Goal: Transaction & Acquisition: Purchase product/service

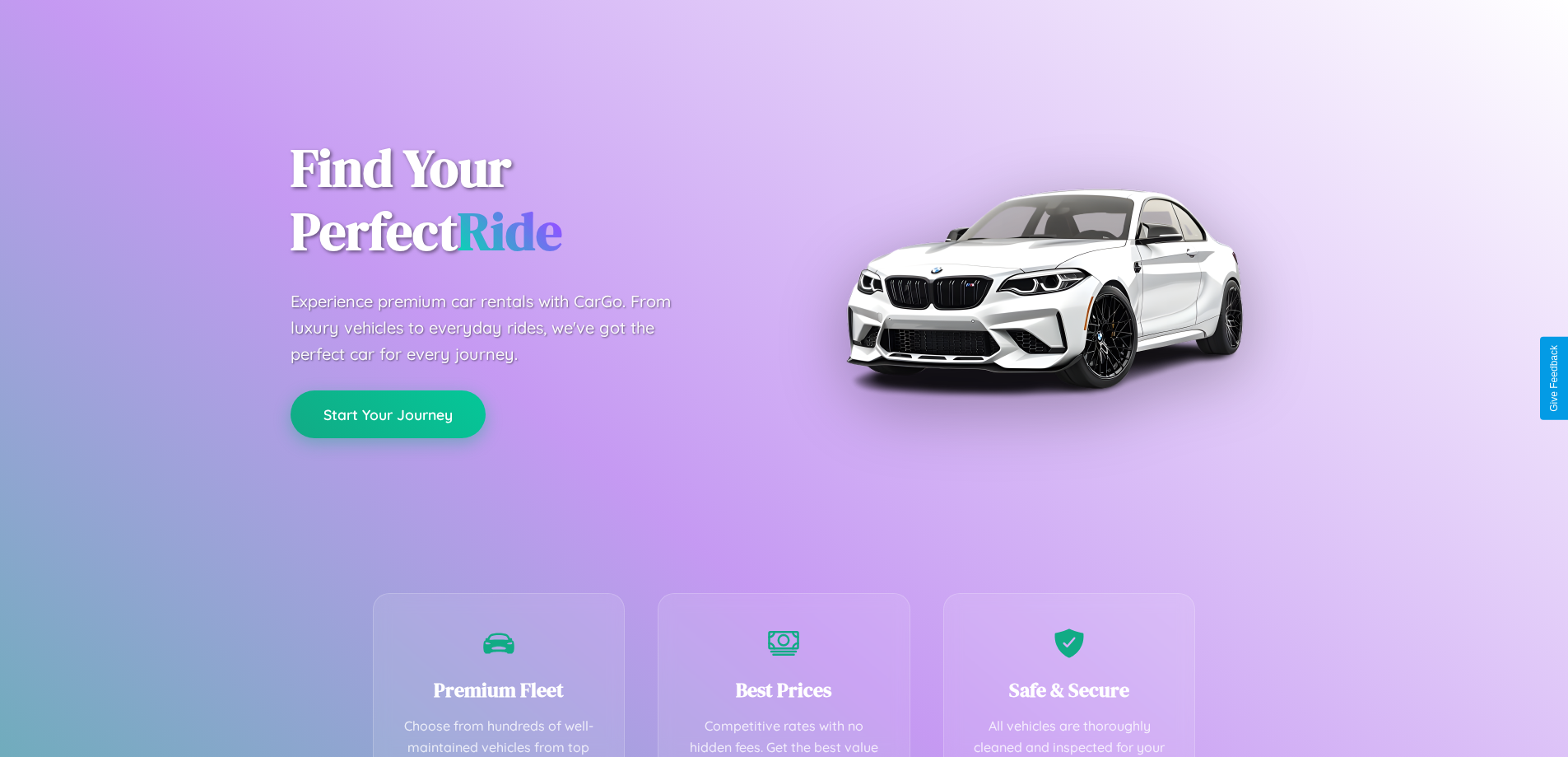
click at [388, 415] on button "Start Your Journey" at bounding box center [388, 414] width 195 height 48
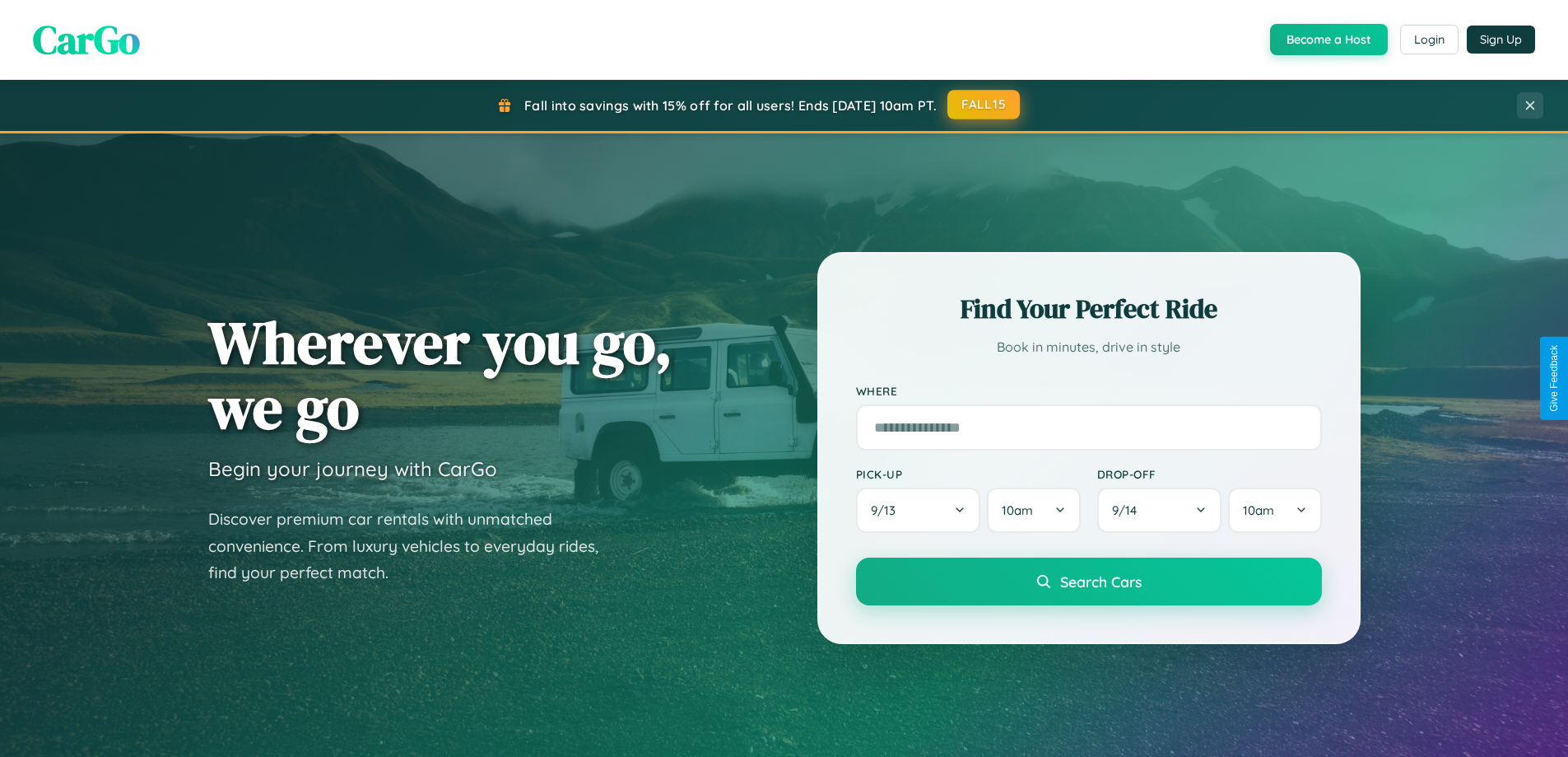
click at [984, 105] on button "FALL15" at bounding box center [984, 105] width 72 height 30
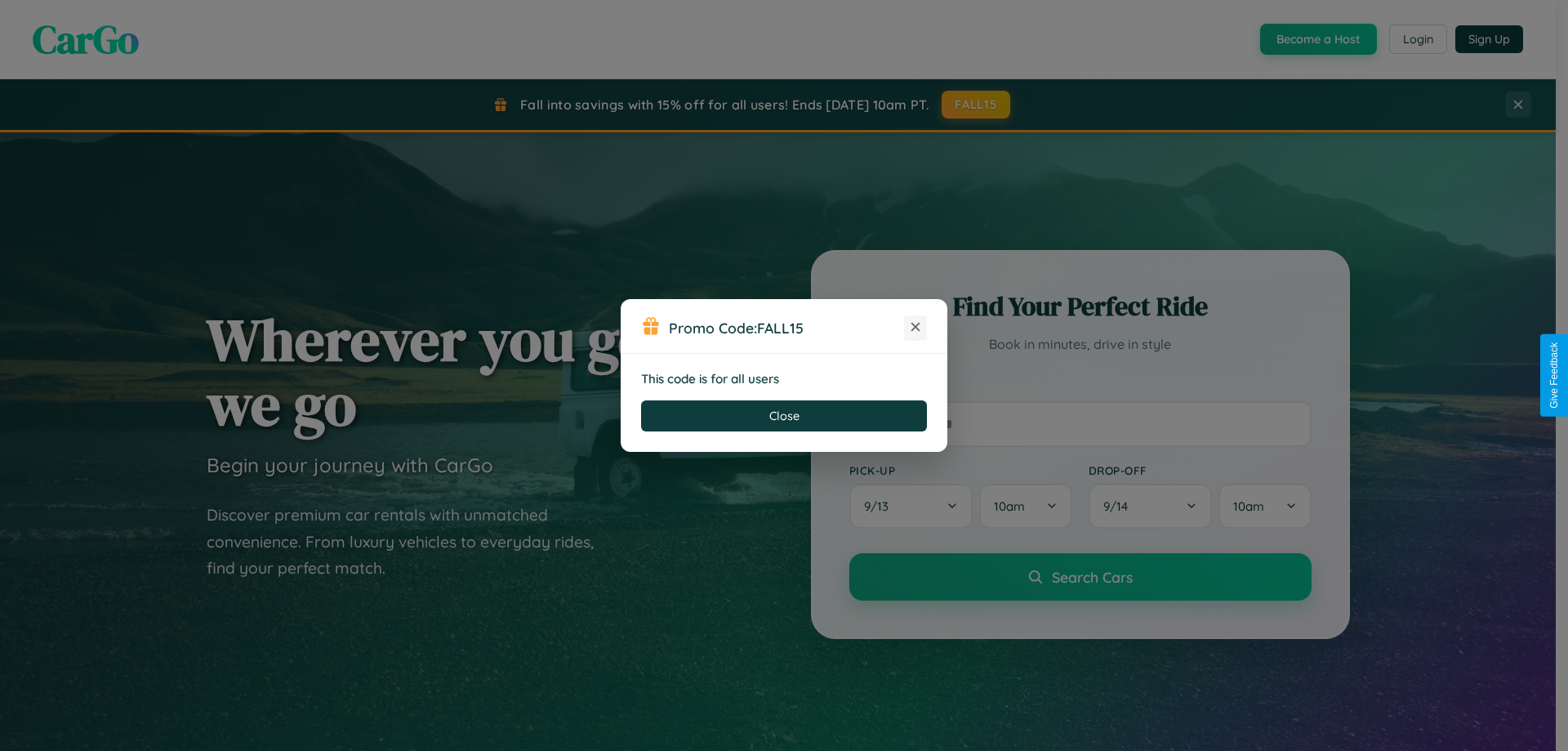
click at [916, 328] on icon at bounding box center [915, 326] width 16 height 16
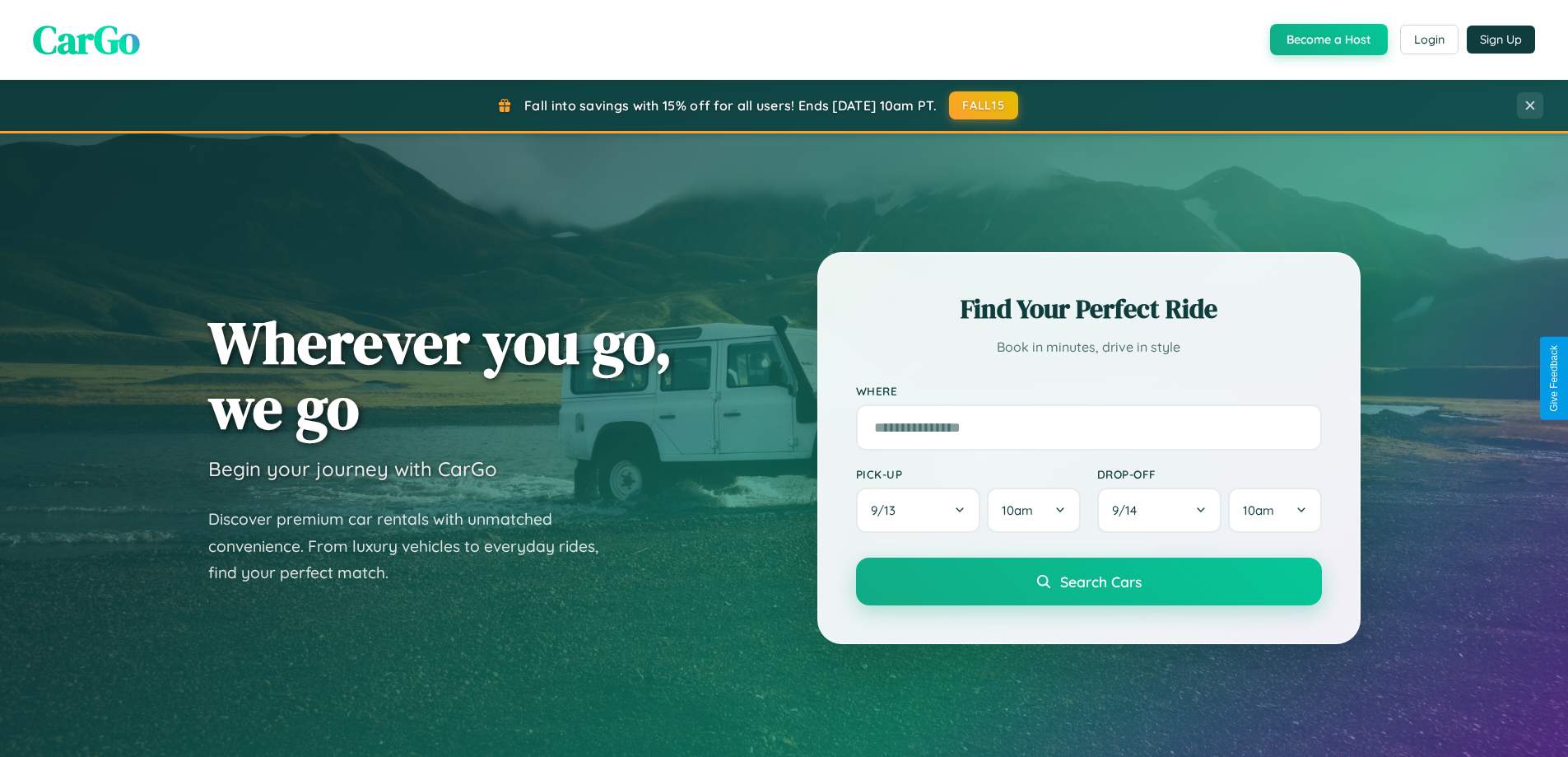
scroll to position [709, 0]
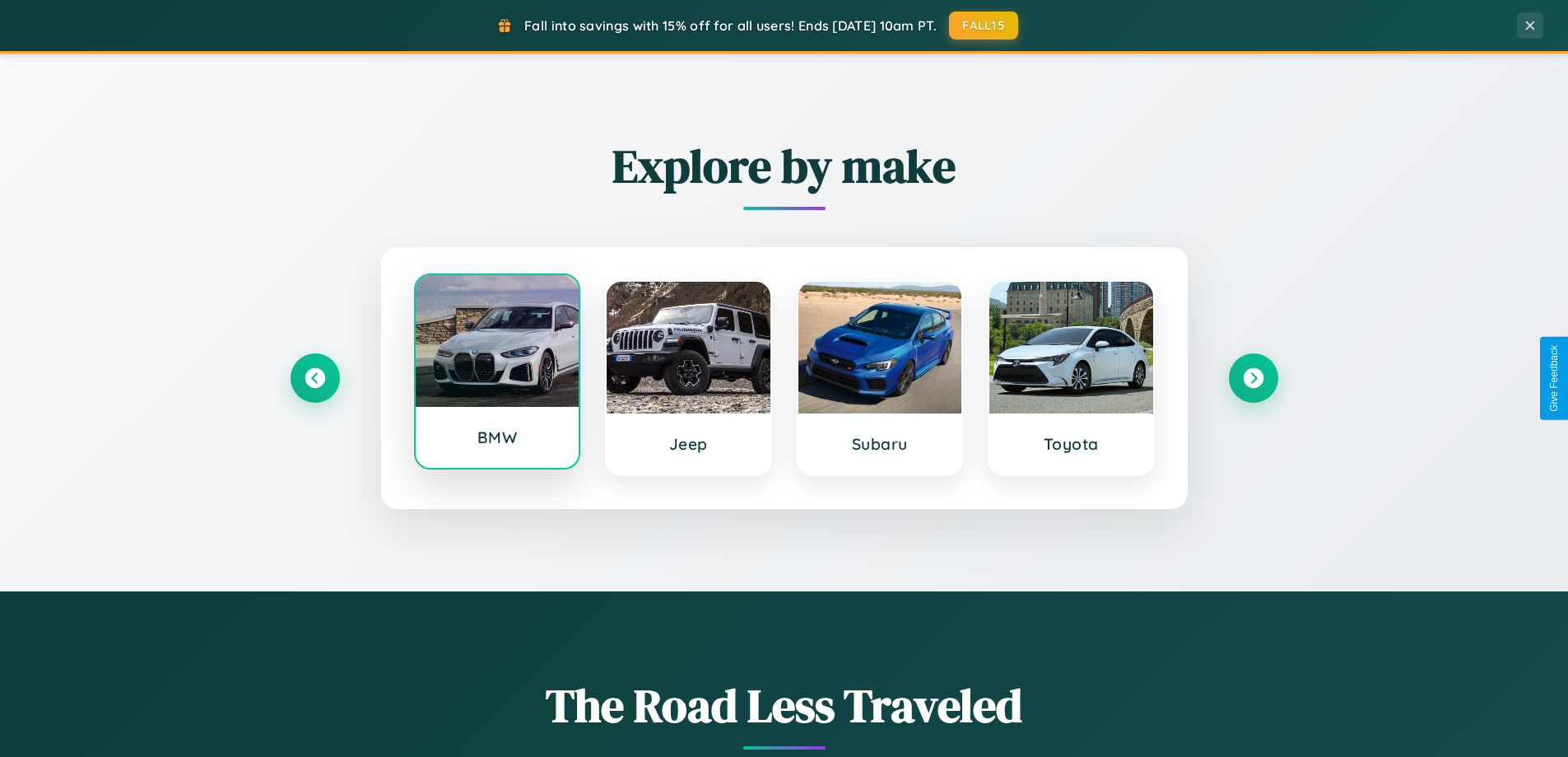
click at [496, 372] on div at bounding box center [497, 341] width 164 height 132
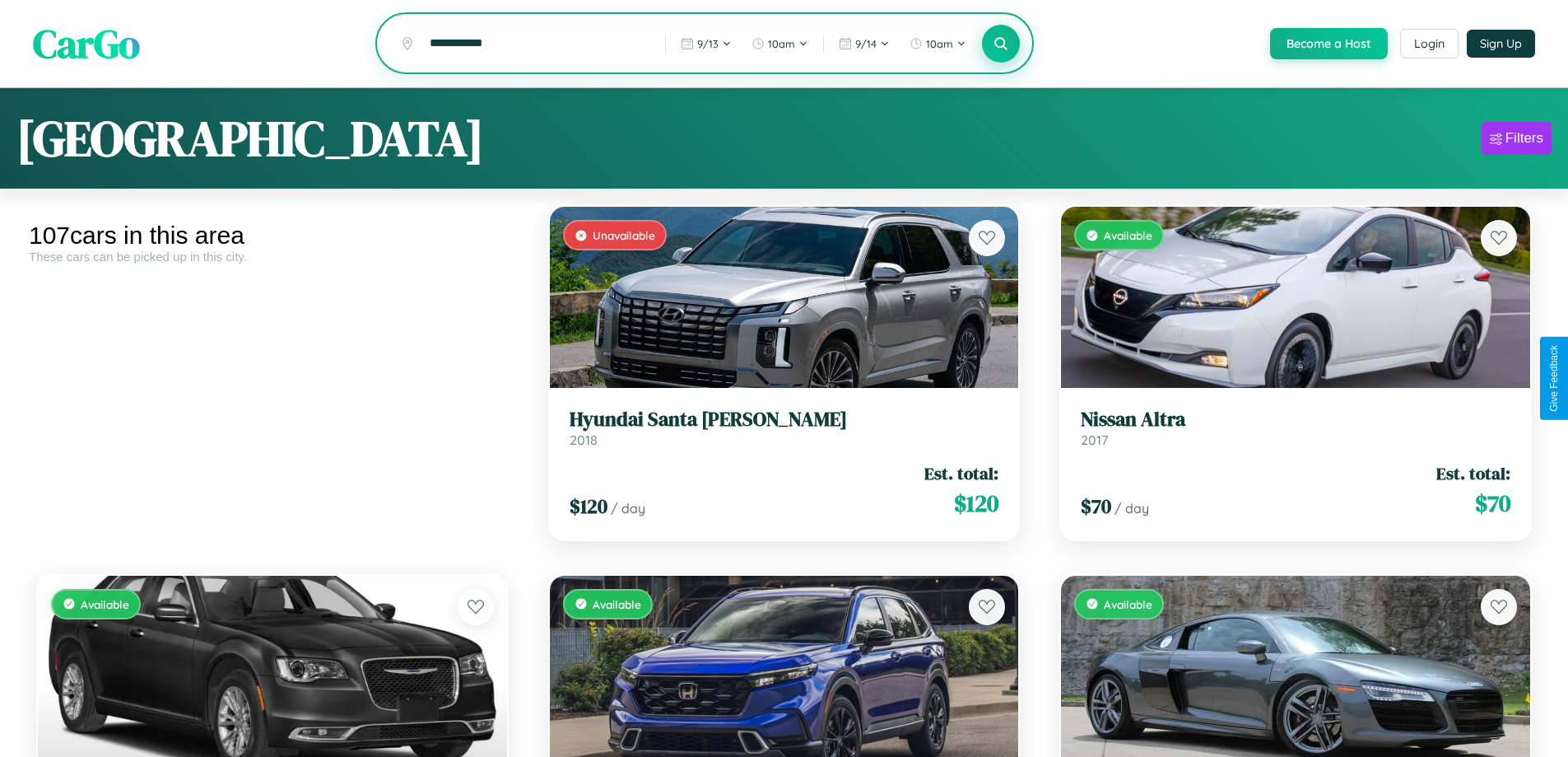
click at [1001, 44] on icon at bounding box center [1001, 43] width 15 height 15
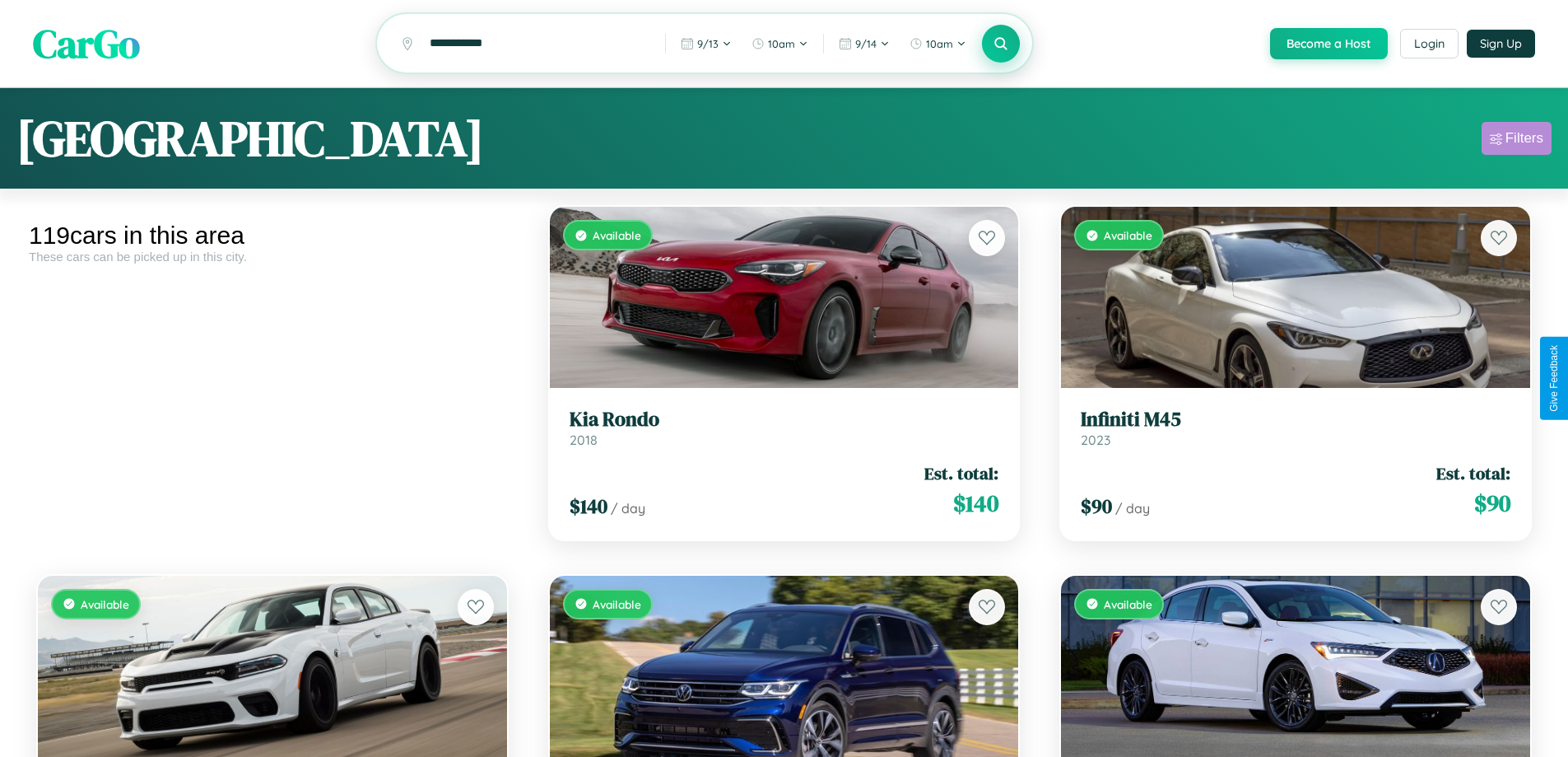
click at [1516, 141] on div "Filters" at bounding box center [1525, 138] width 38 height 16
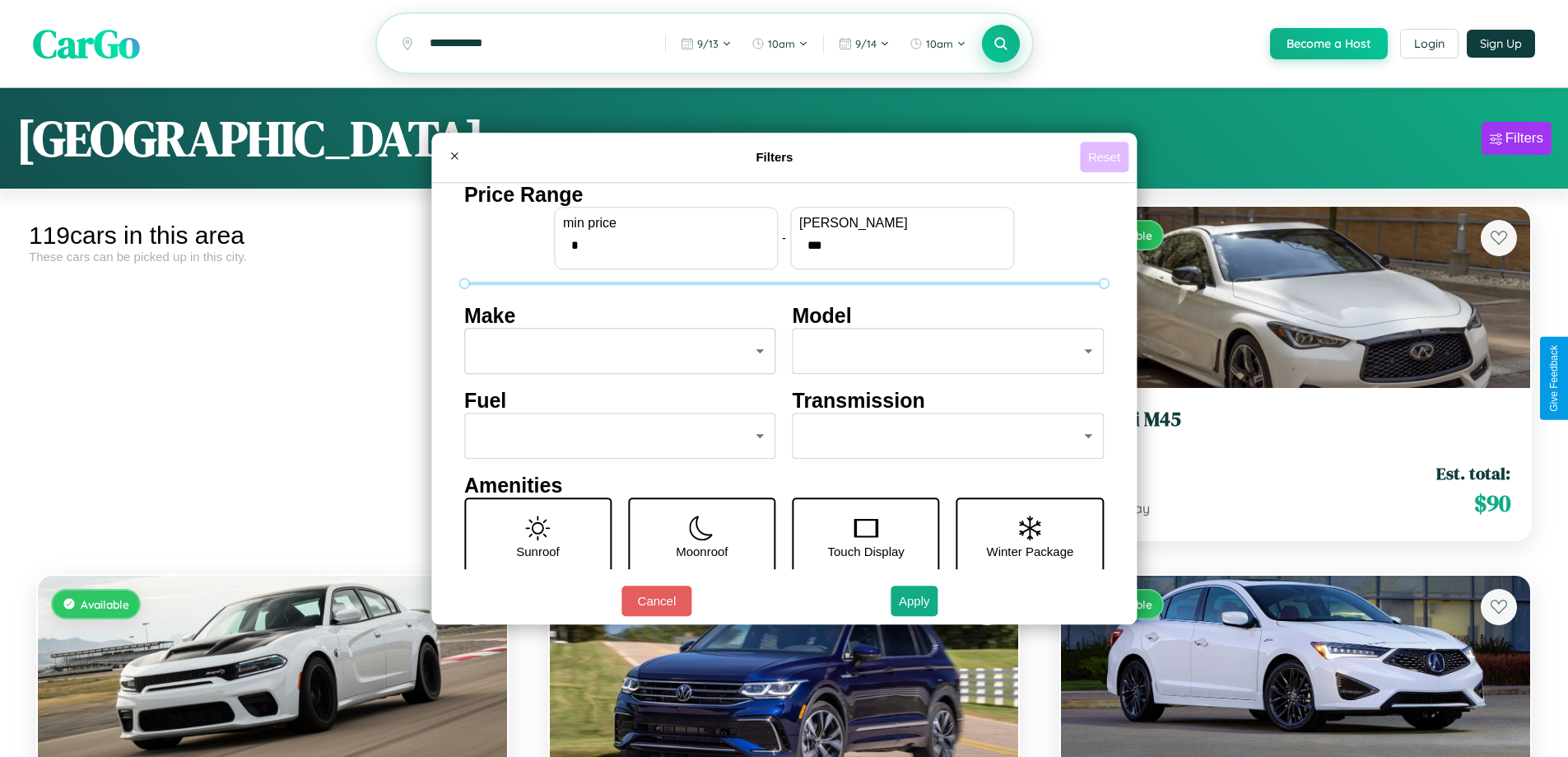
click at [1107, 156] on button "Reset" at bounding box center [1104, 157] width 48 height 31
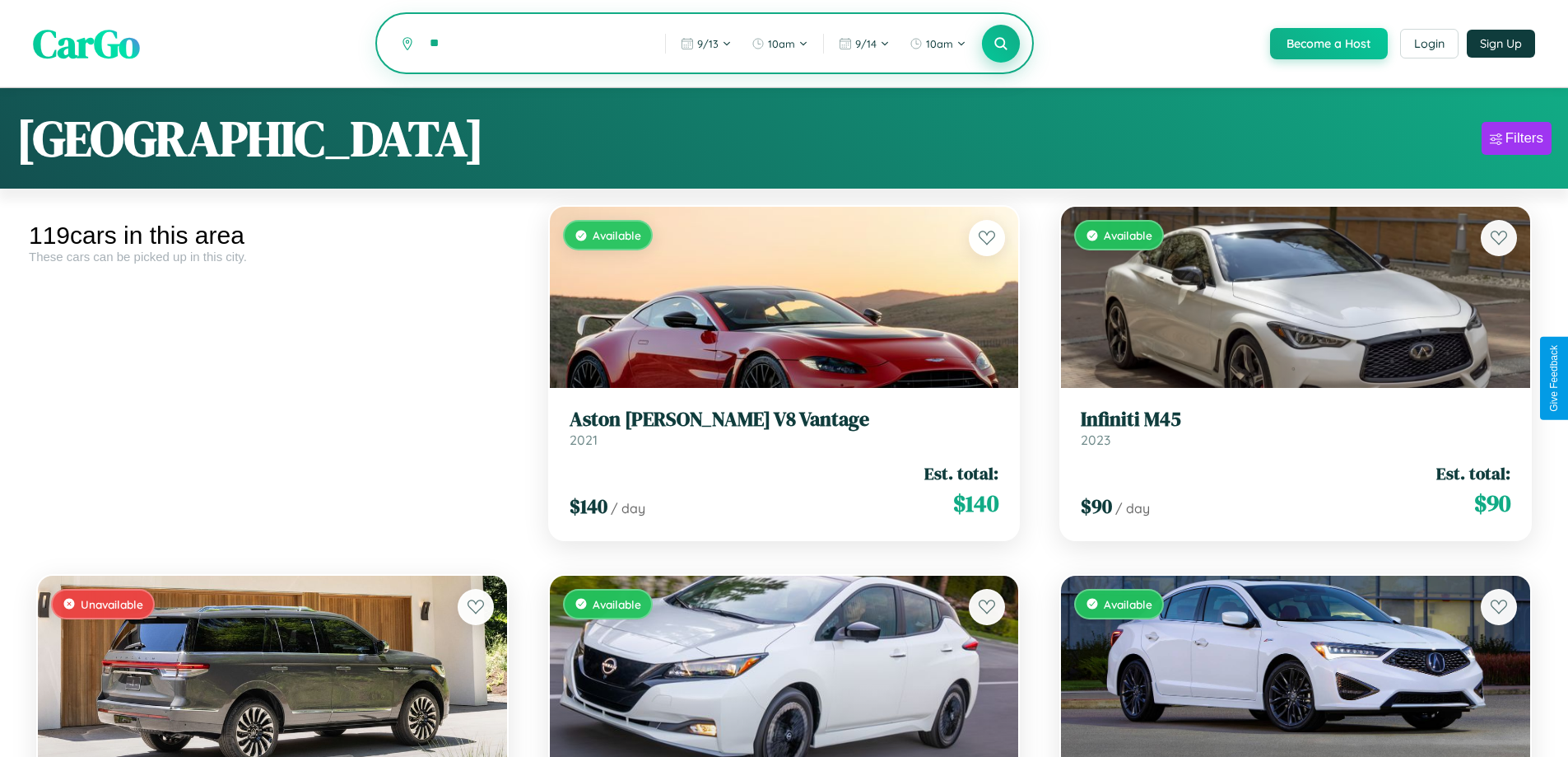
type input "*"
type input "**********"
click at [1001, 44] on icon at bounding box center [1001, 43] width 15 height 15
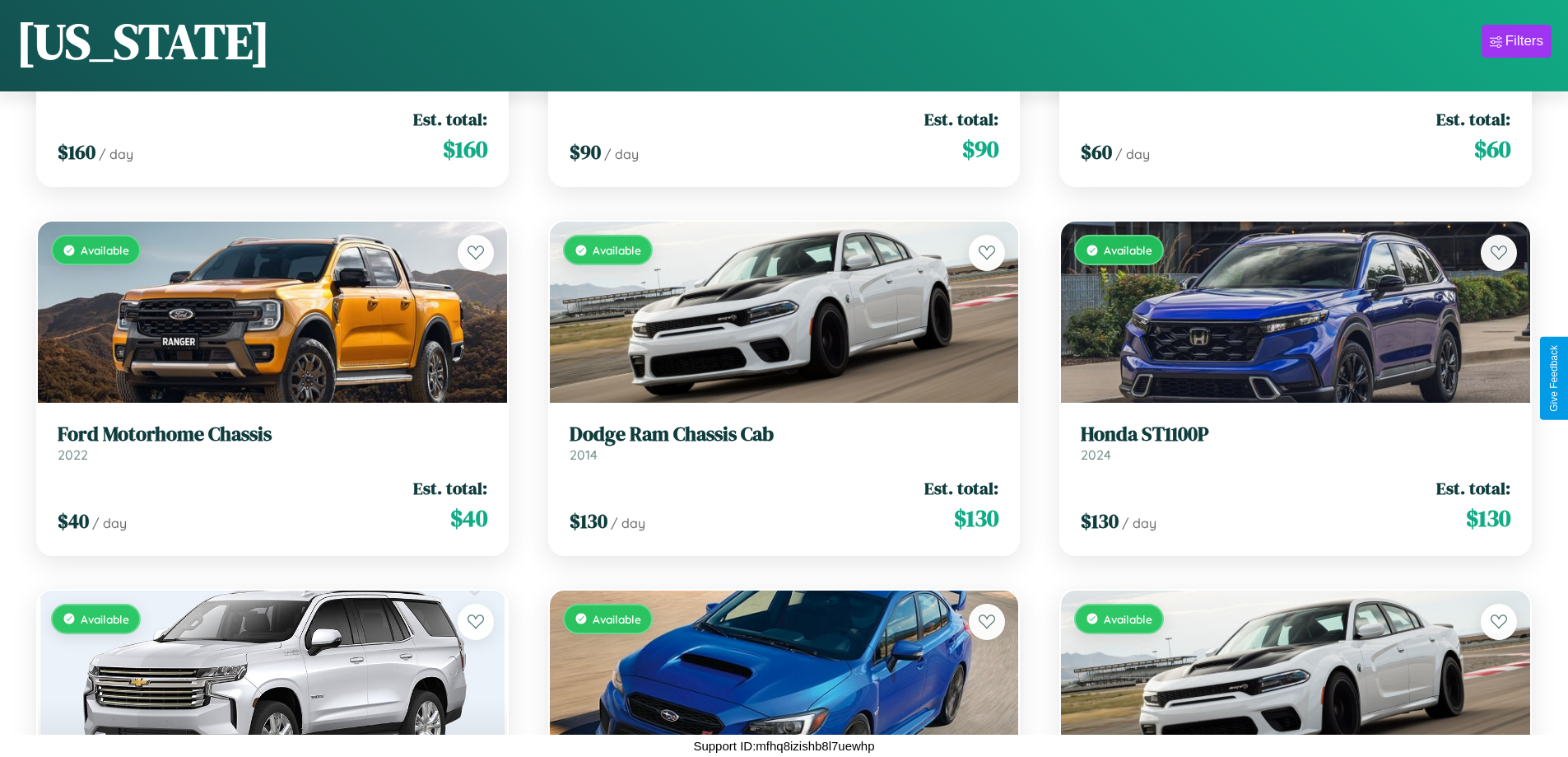
scroll to position [11663, 0]
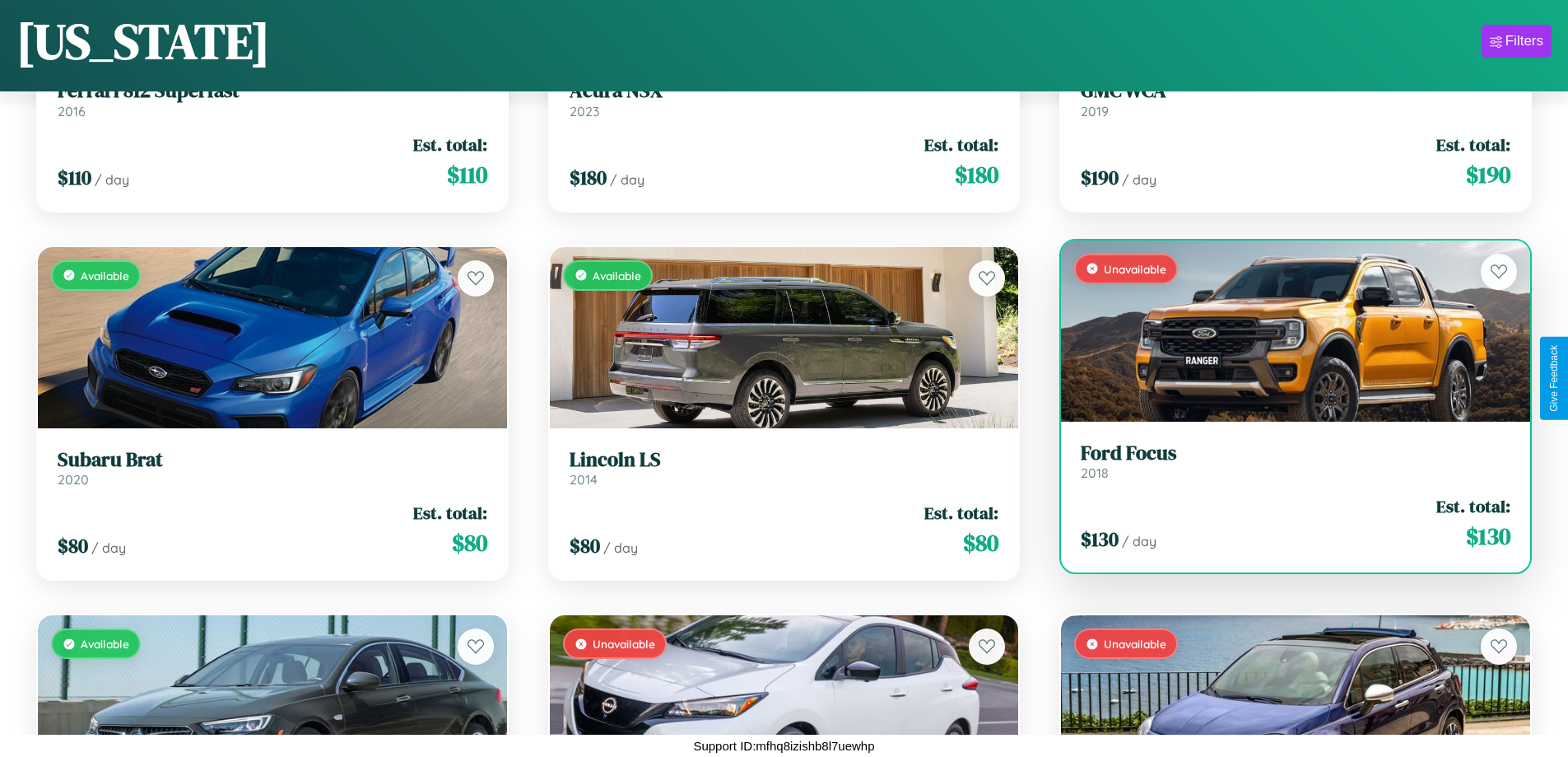
click at [1285, 331] on div "Unavailable" at bounding box center [1295, 330] width 469 height 181
click at [1285, 330] on div "Unavailable" at bounding box center [1295, 330] width 469 height 181
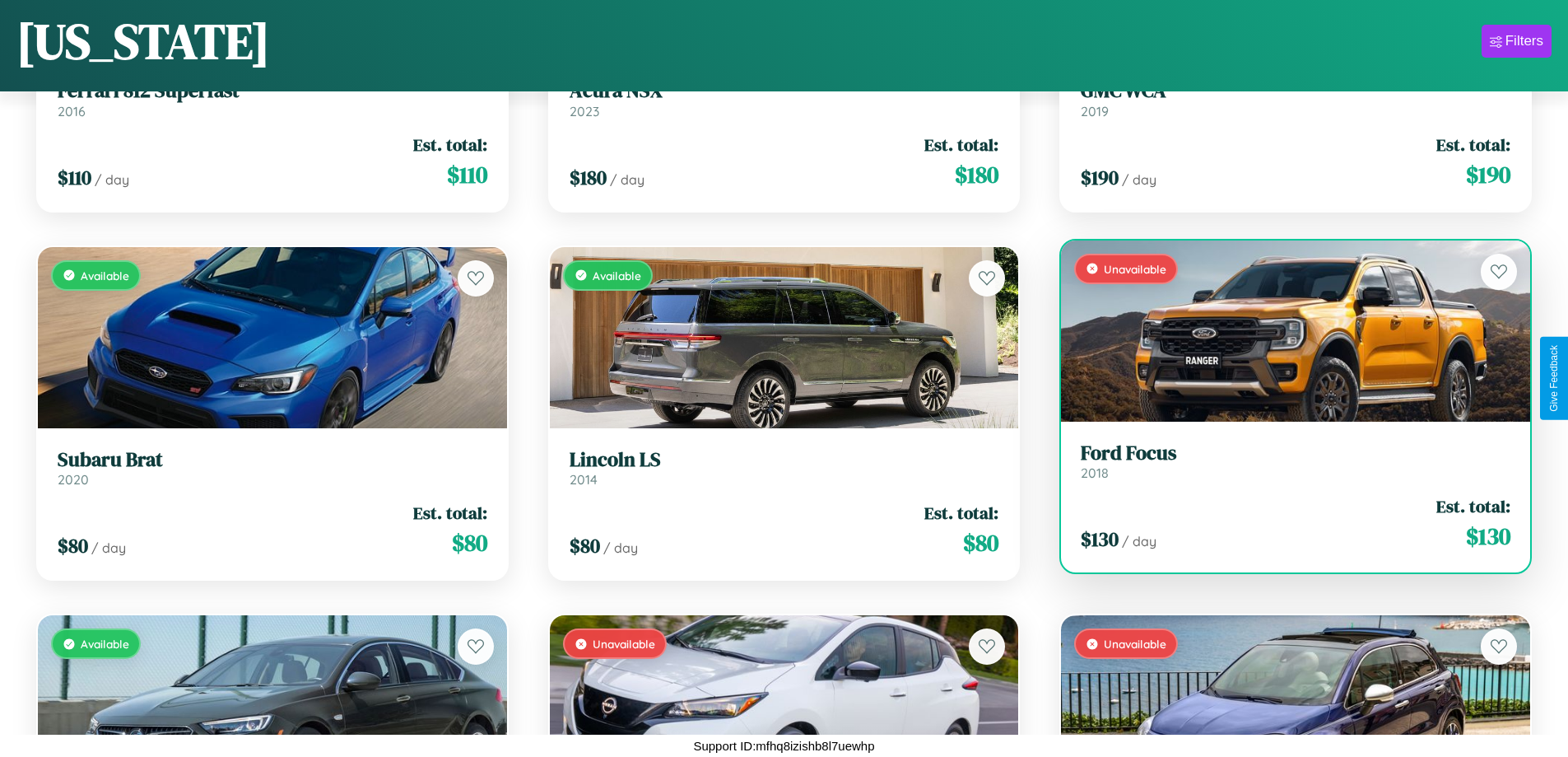
click at [1285, 330] on div "Unavailable" at bounding box center [1295, 330] width 469 height 181
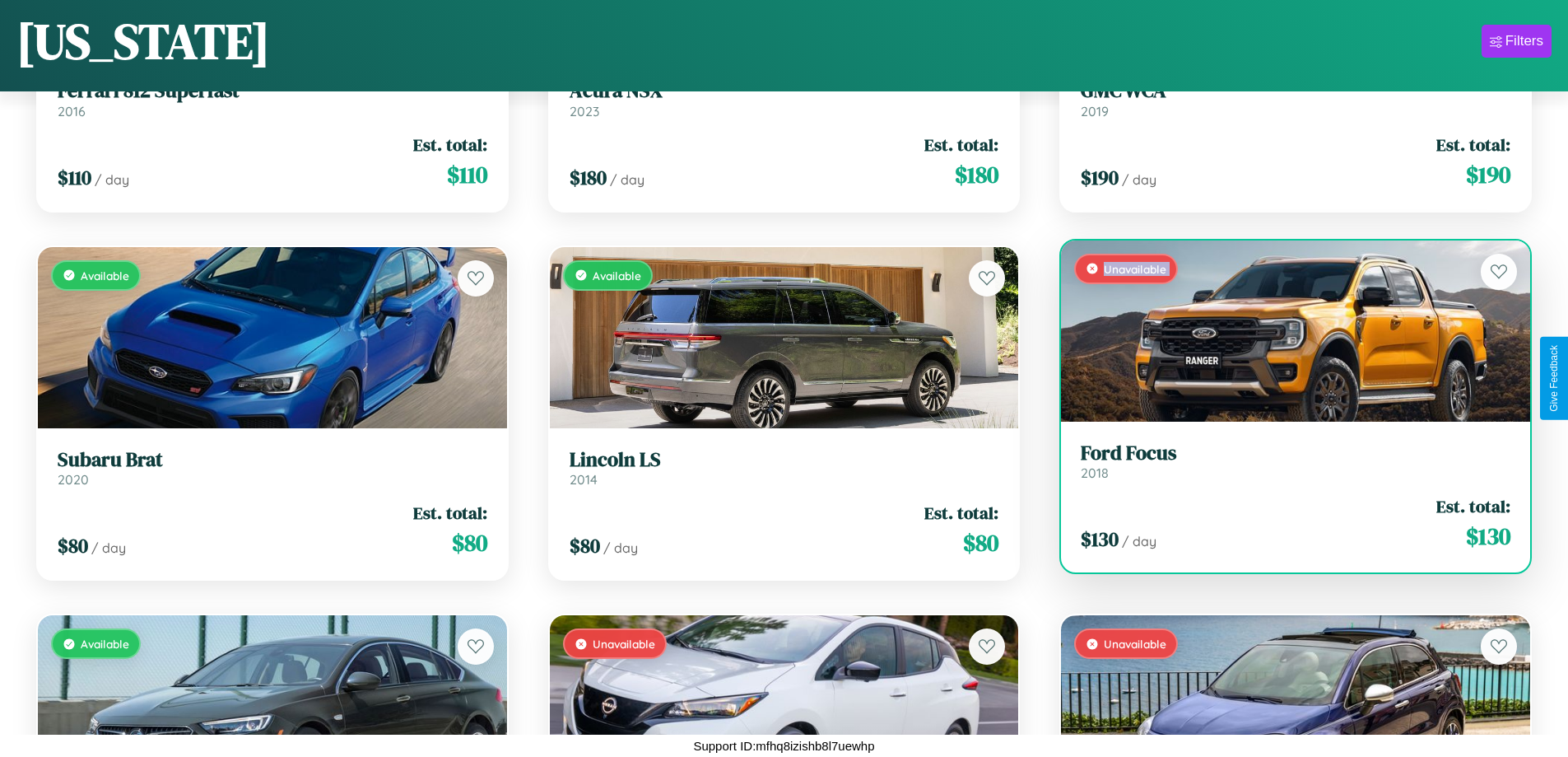
click at [1285, 330] on div "Unavailable" at bounding box center [1295, 330] width 469 height 181
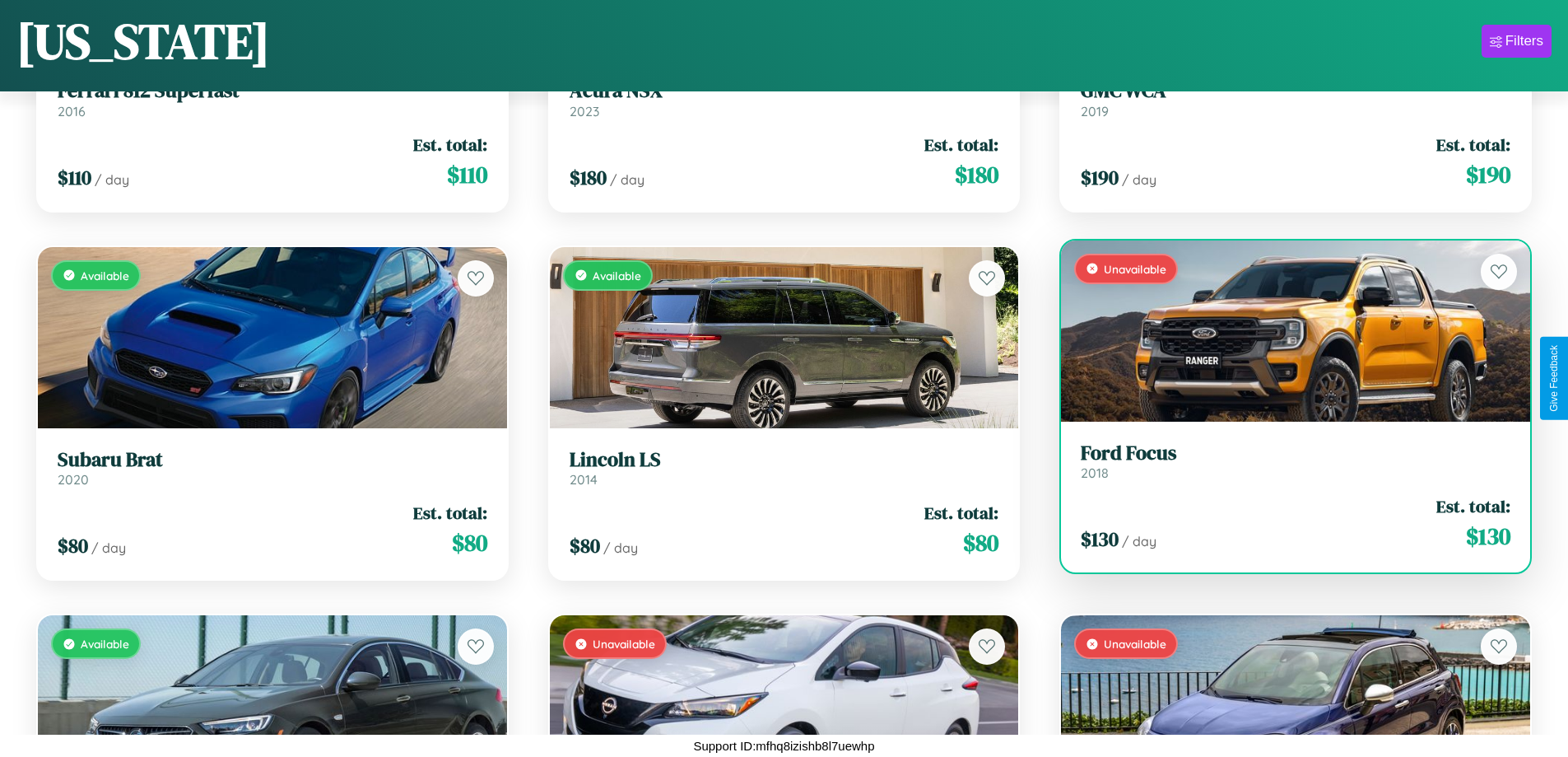
click at [1285, 330] on div "Unavailable" at bounding box center [1295, 330] width 469 height 181
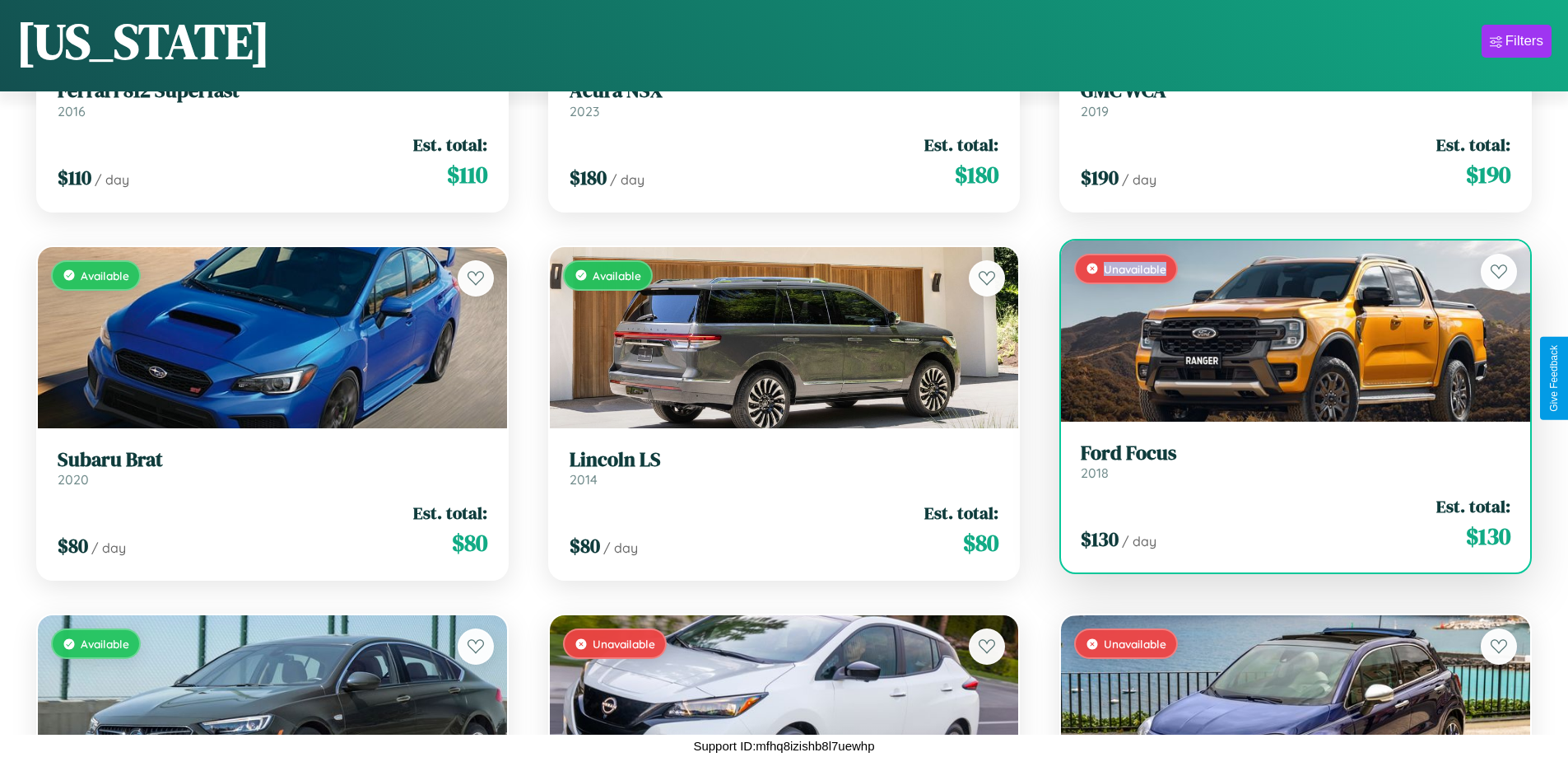
click at [1285, 330] on div "Unavailable" at bounding box center [1295, 330] width 469 height 181
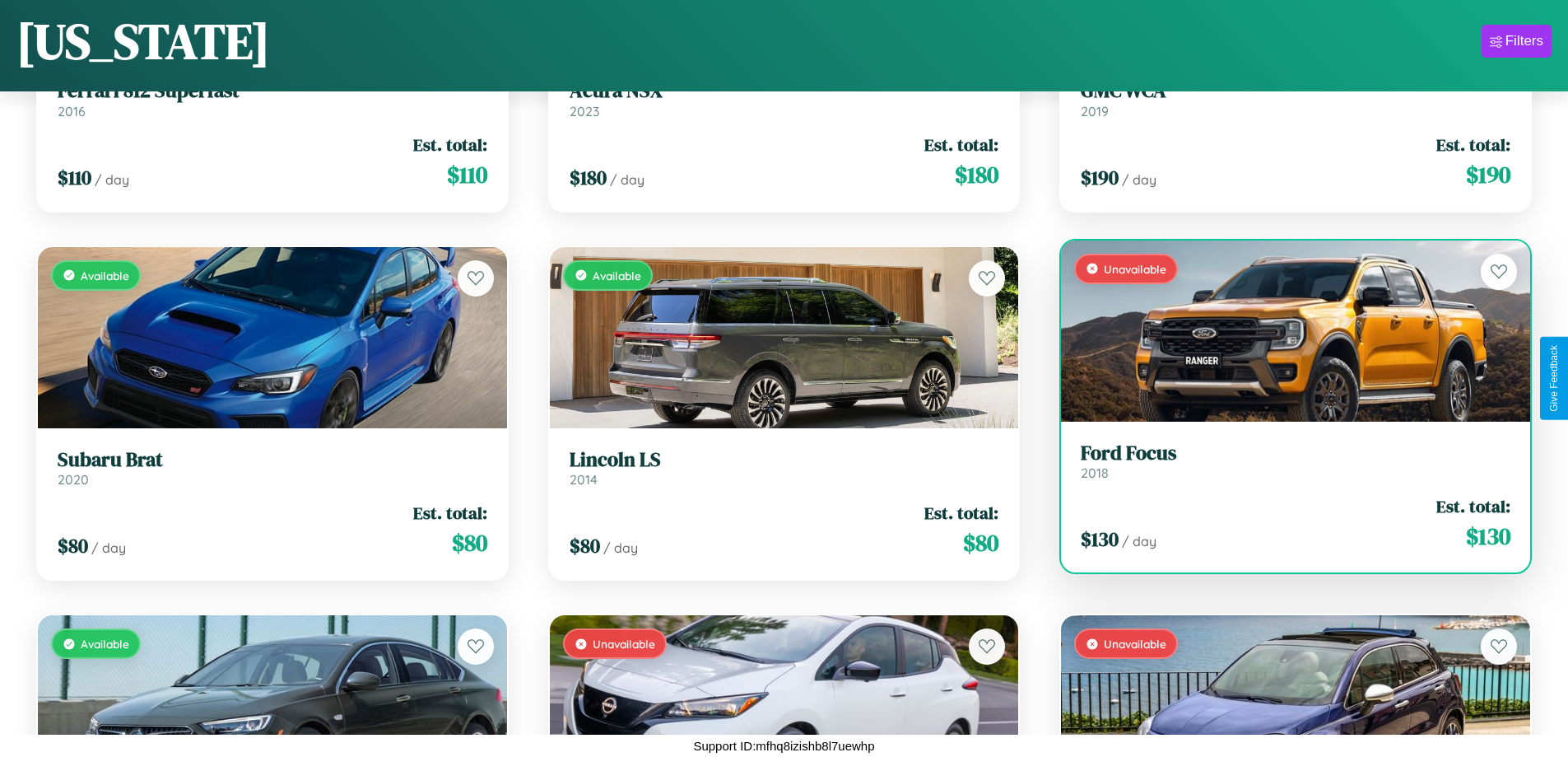
click at [1285, 460] on h3 "Ford Focus" at bounding box center [1296, 454] width 430 height 24
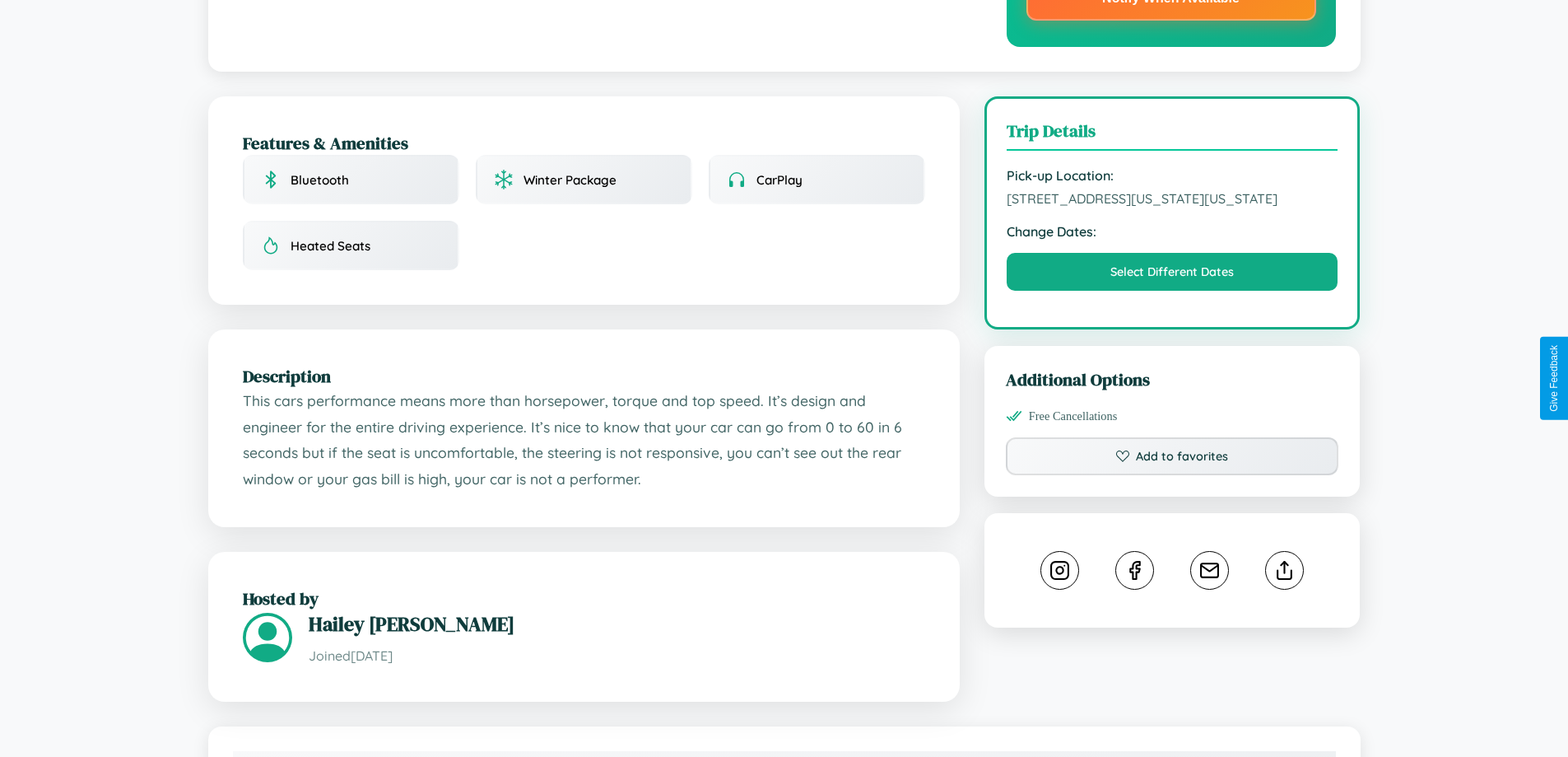
scroll to position [495, 0]
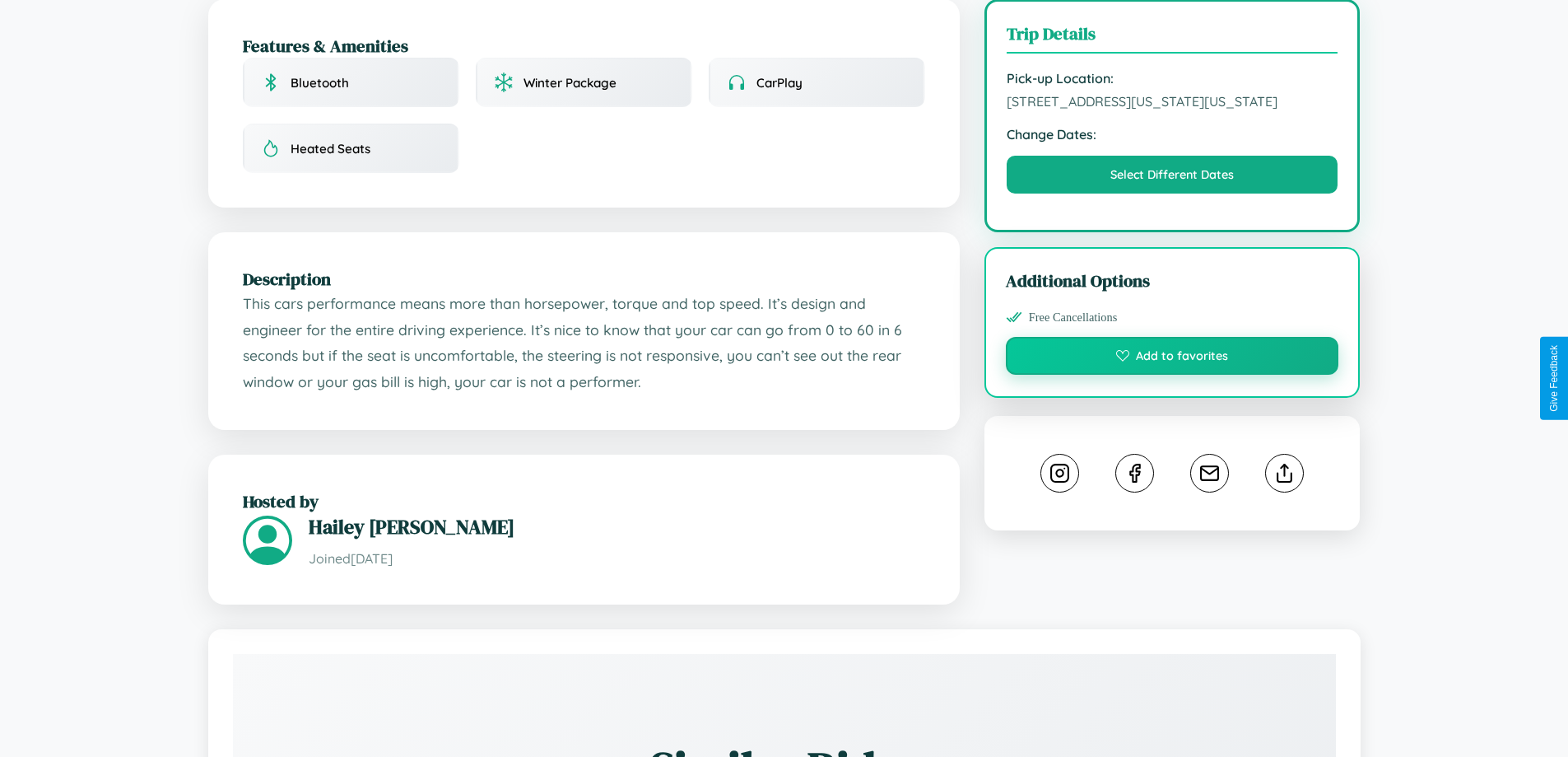
click at [1172, 375] on button "Add to favorites" at bounding box center [1172, 355] width 334 height 38
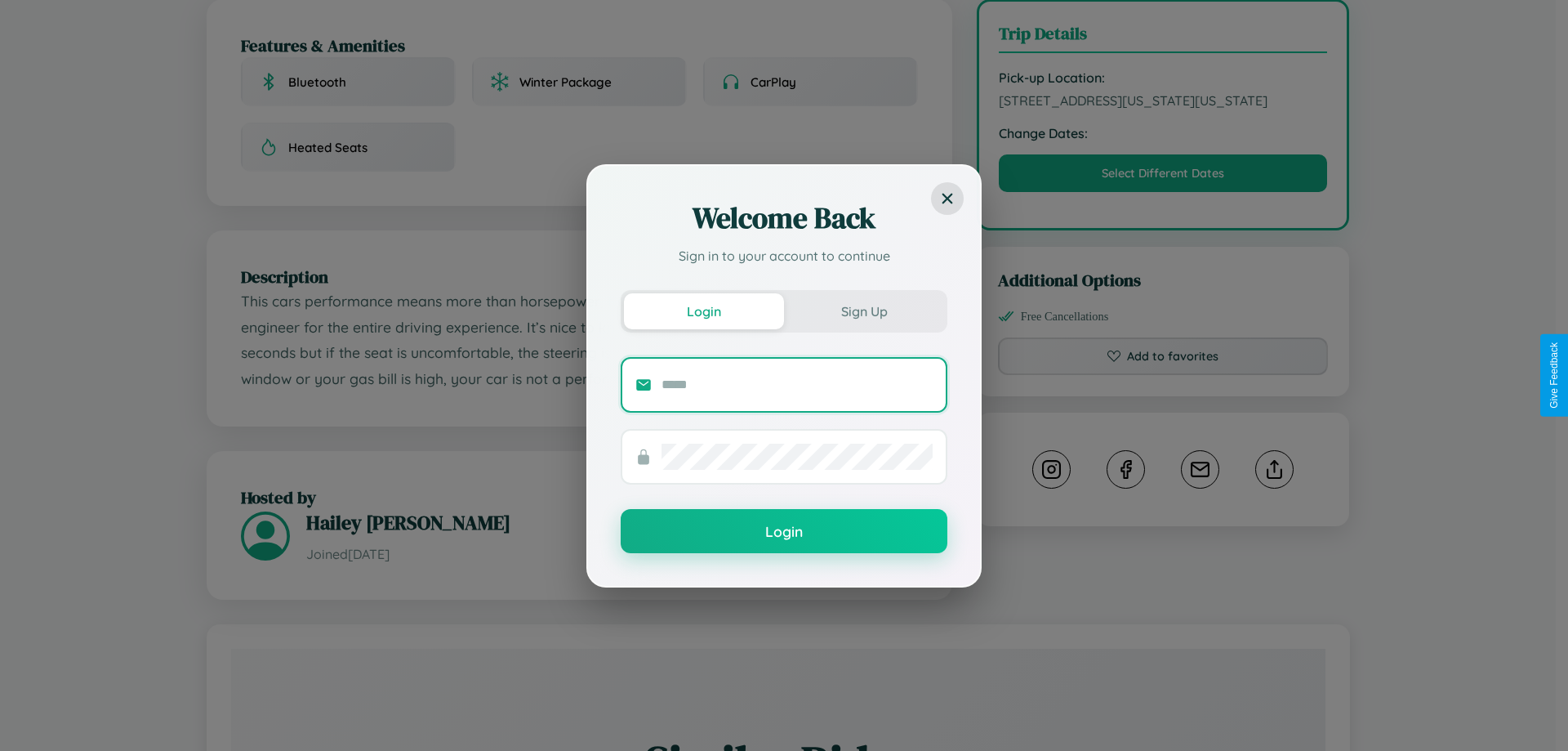
click at [797, 384] on input "text" at bounding box center [797, 384] width 271 height 26
type input "**********"
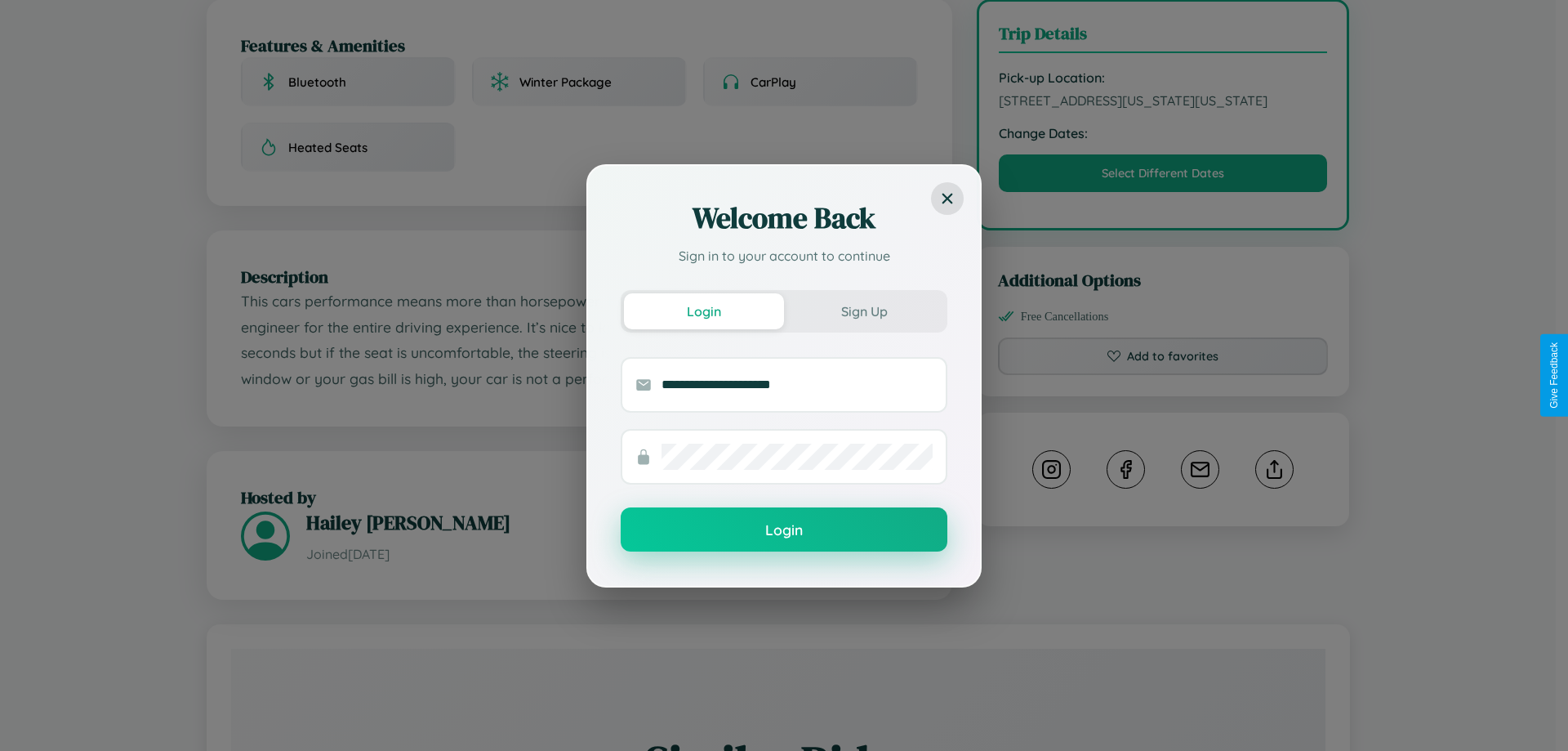
click at [784, 529] on button "Login" at bounding box center [784, 529] width 327 height 44
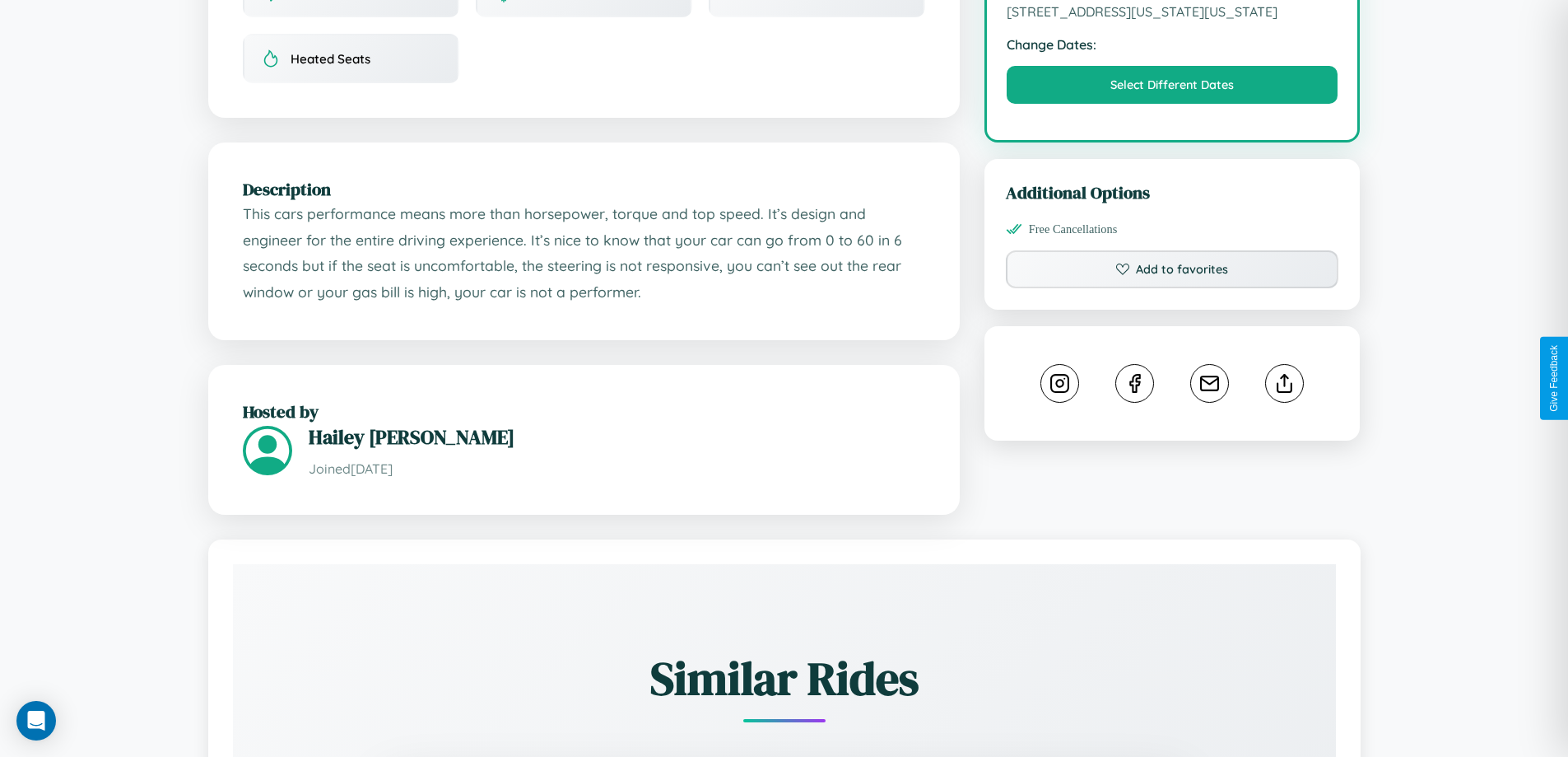
scroll to position [608, 0]
